Goal: Task Accomplishment & Management: Use online tool/utility

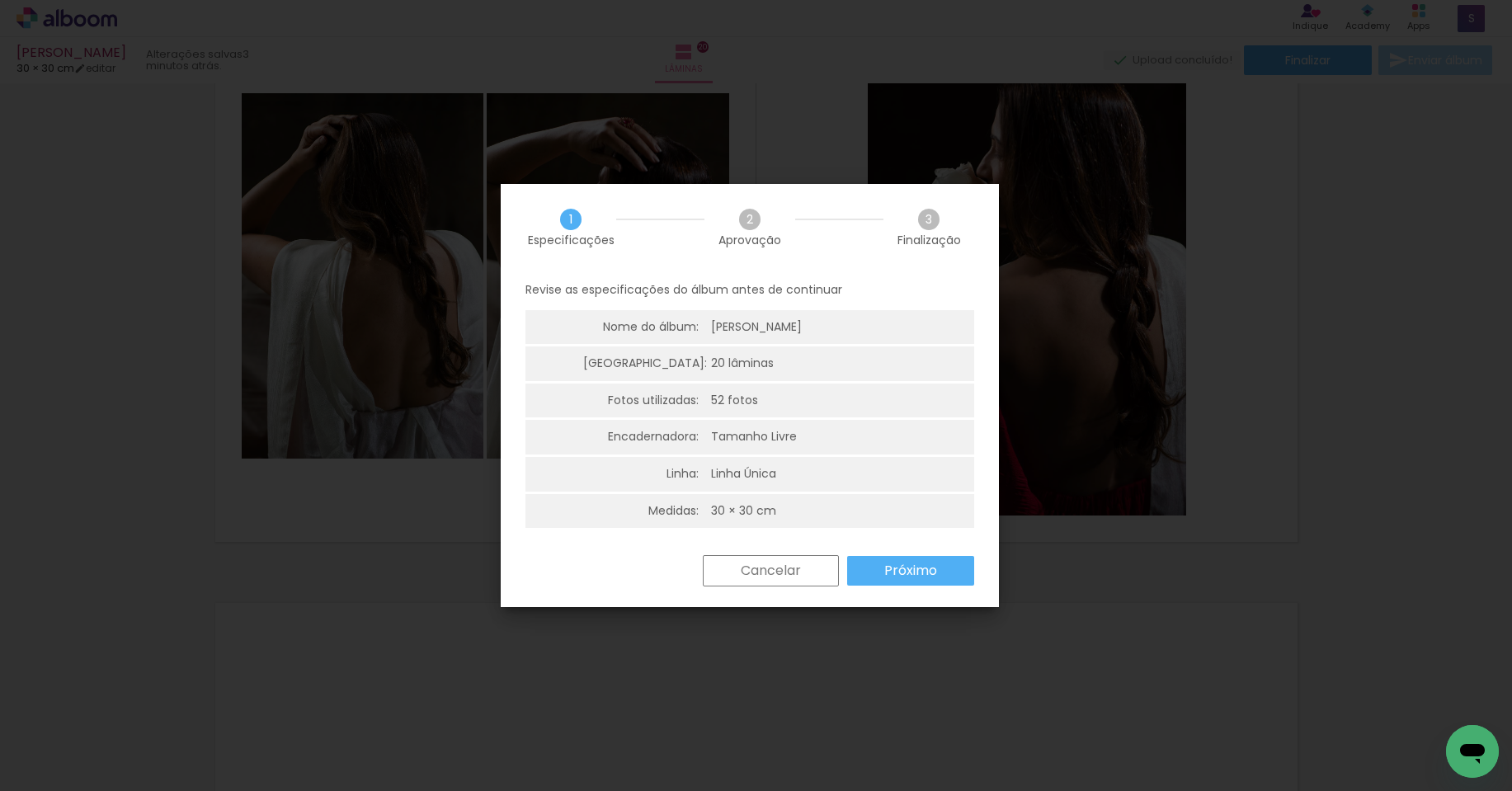
scroll to position [3, 0]
click at [0, 0] on slot "Próximo" at bounding box center [0, 0] width 0 height 0
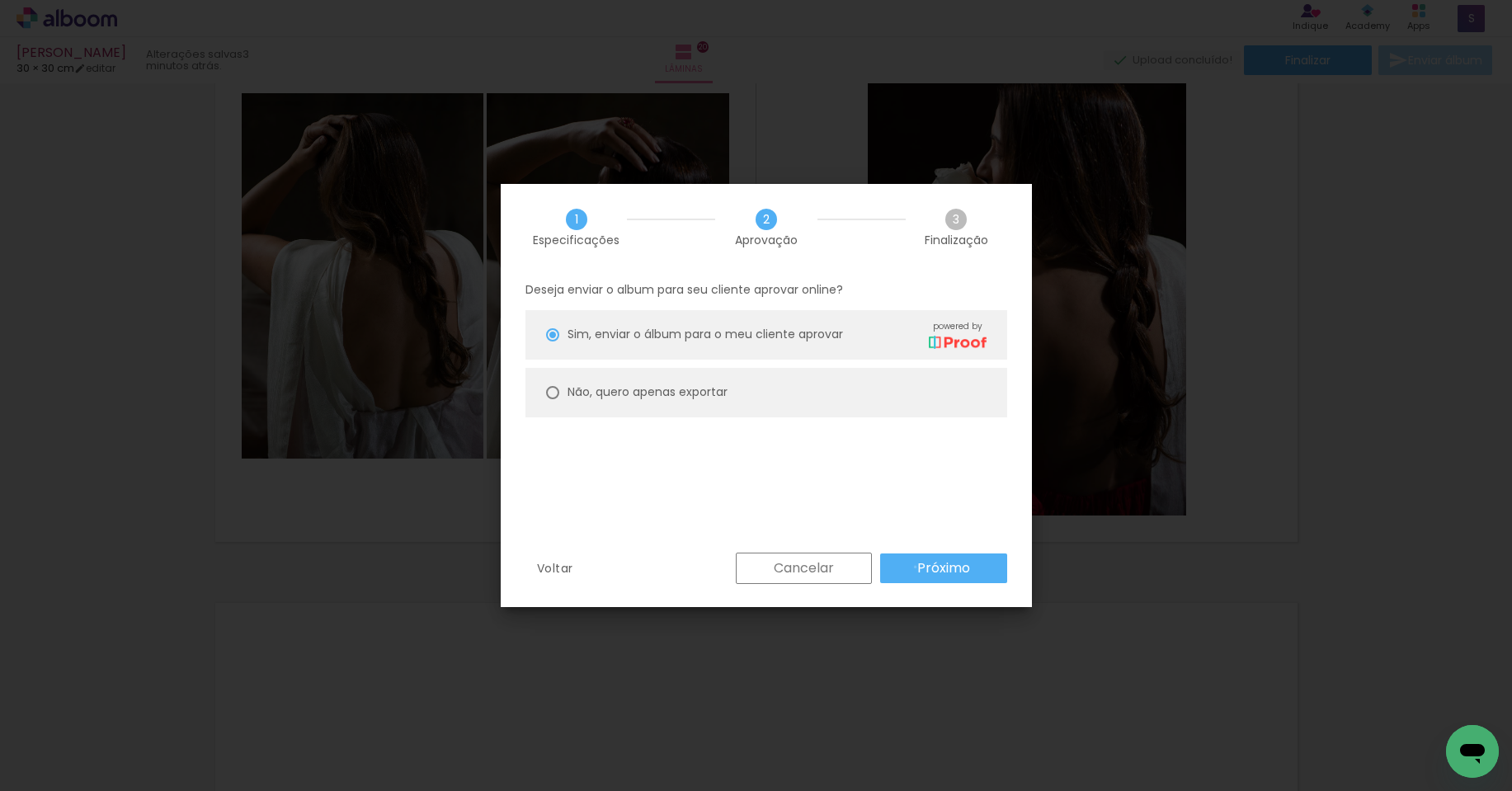
click at [916, 567] on paper-button "Próximo" at bounding box center [944, 568] width 127 height 30
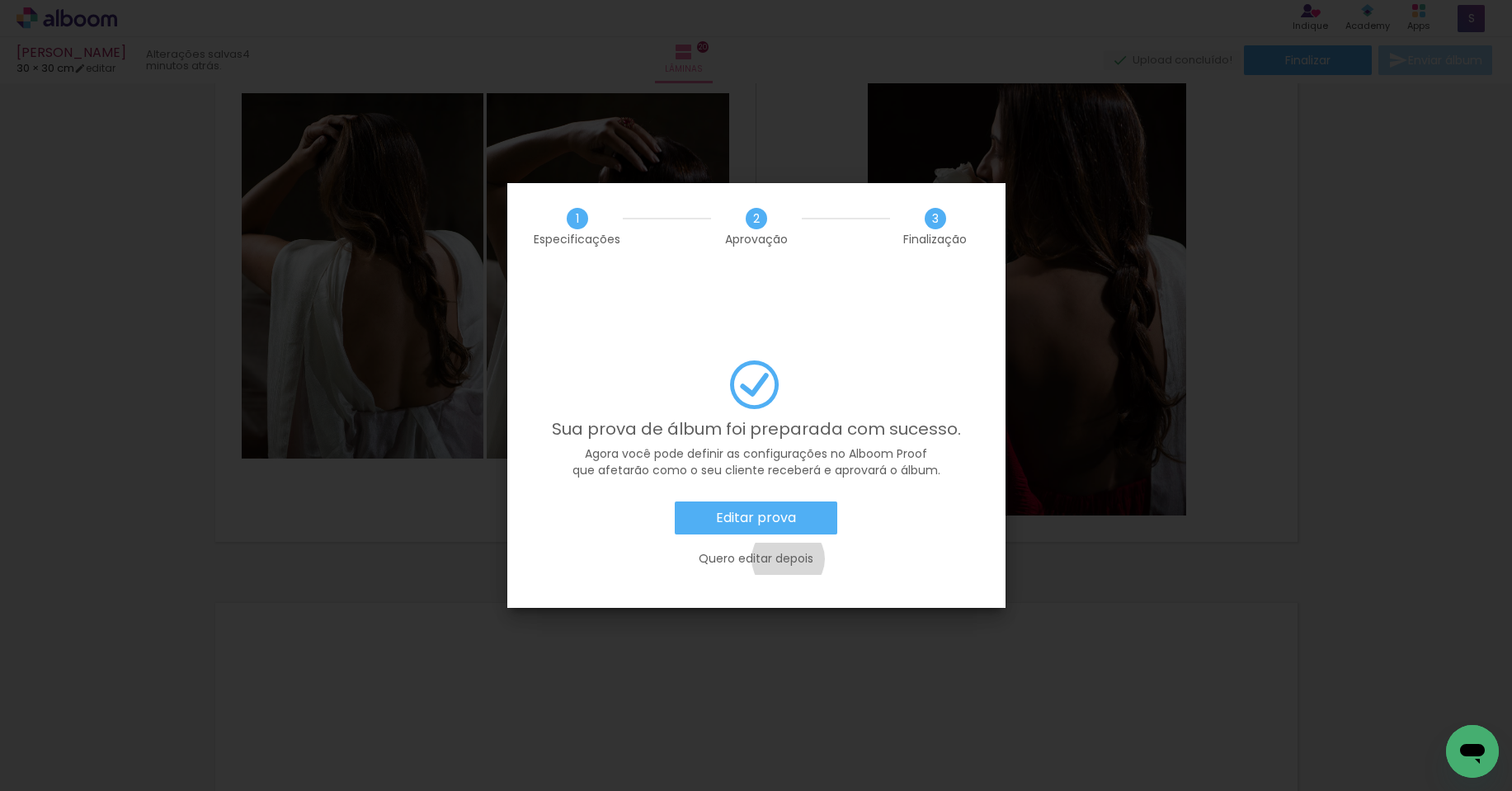
click at [0, 0] on slot "Quero editar depois" at bounding box center [0, 0] width 0 height 0
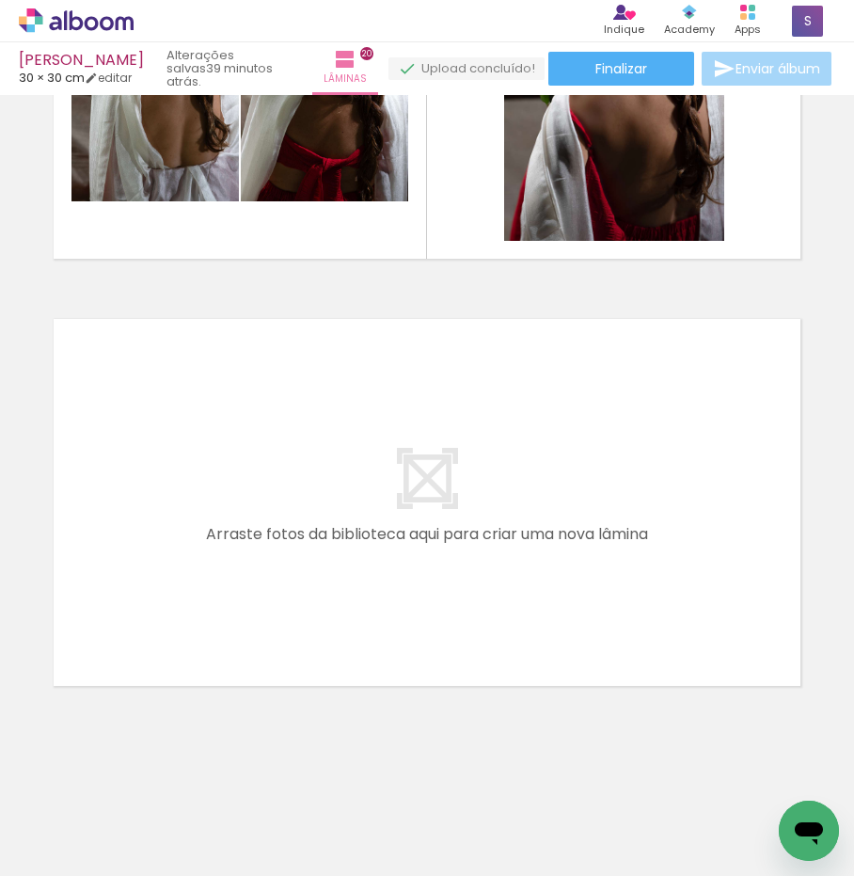
scroll to position [8378, 0]
